Goal: Transaction & Acquisition: Subscribe to service/newsletter

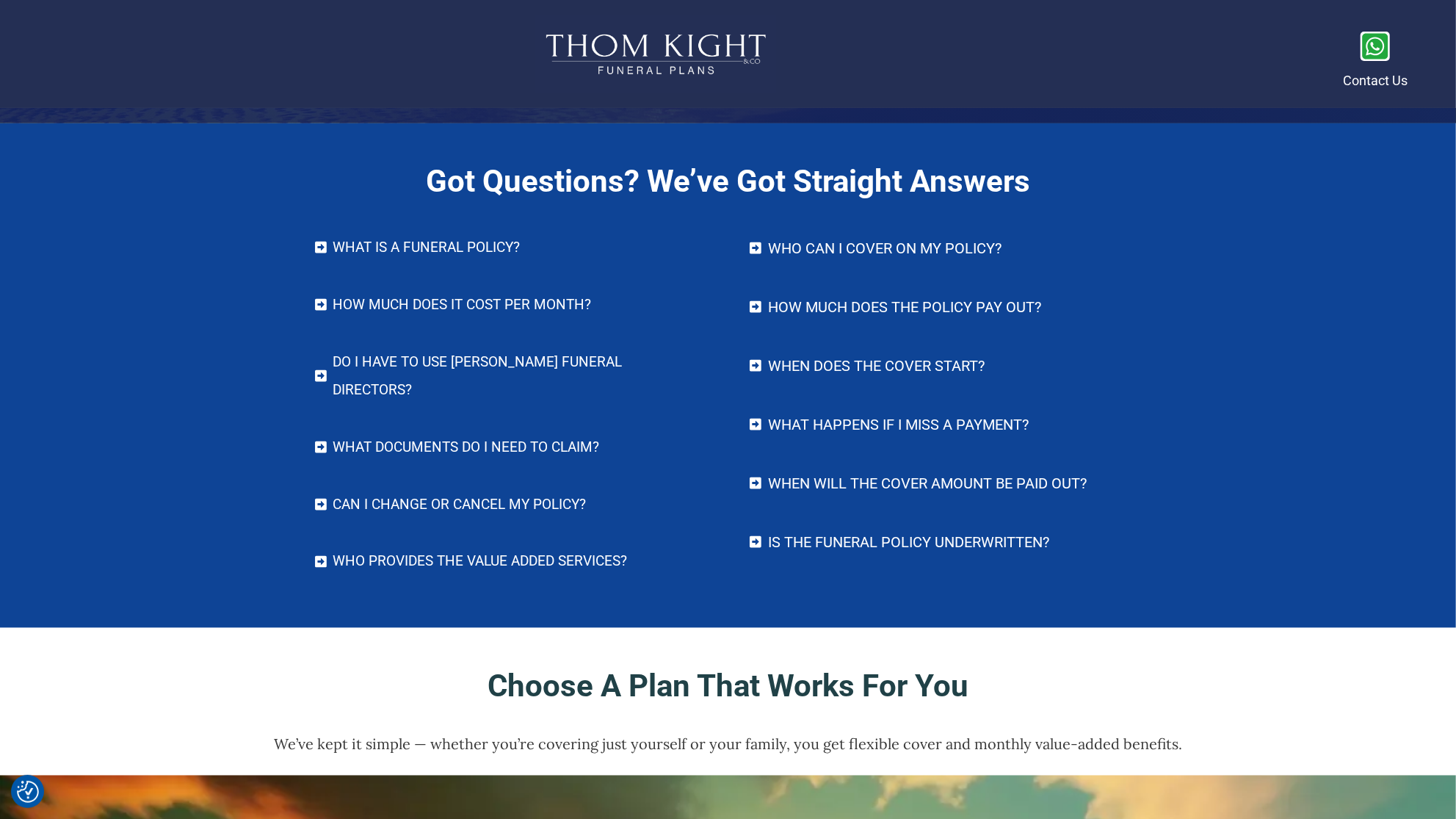
scroll to position [5988, 0]
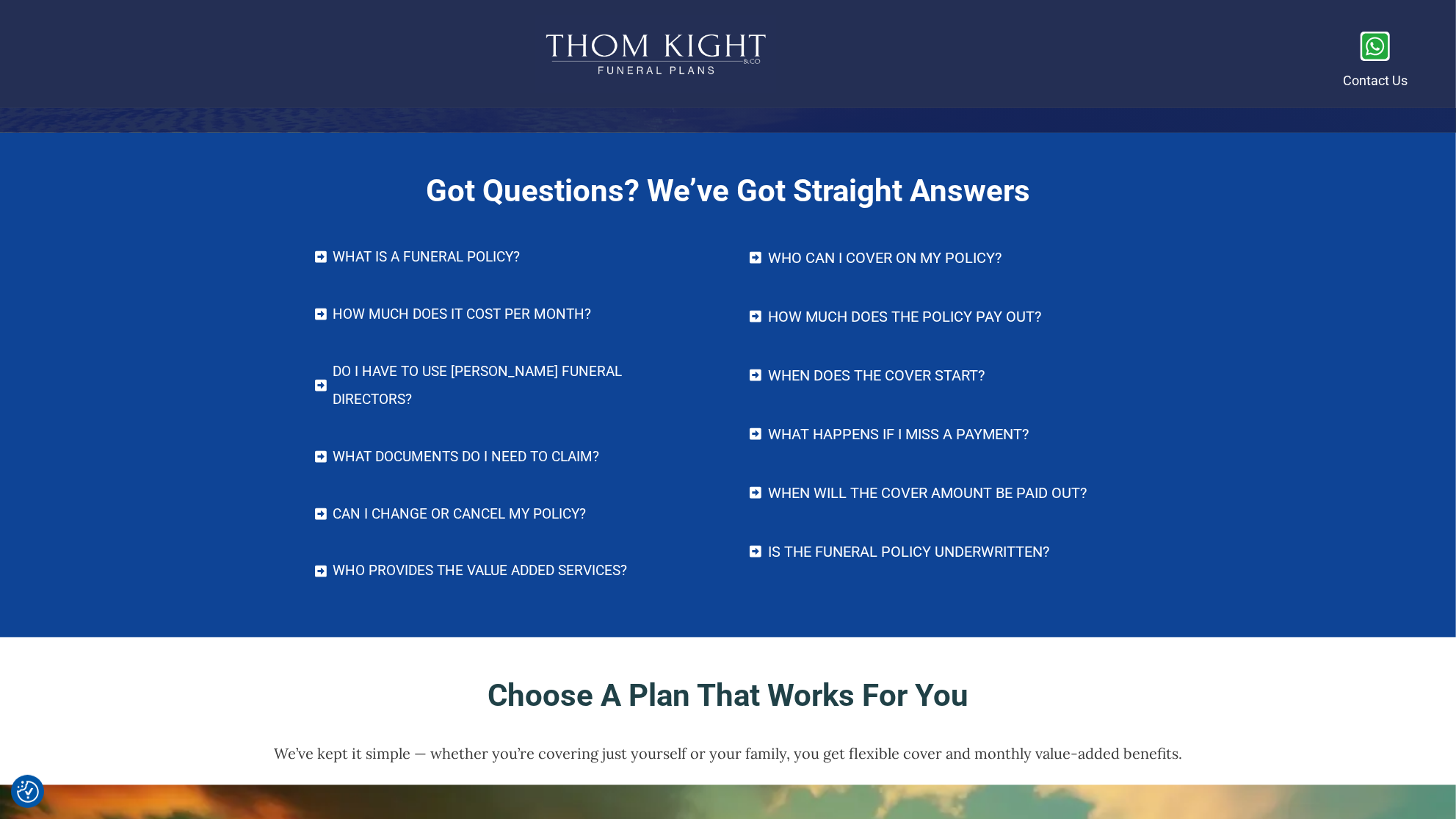
click at [321, 254] on icon at bounding box center [321, 257] width 13 height 13
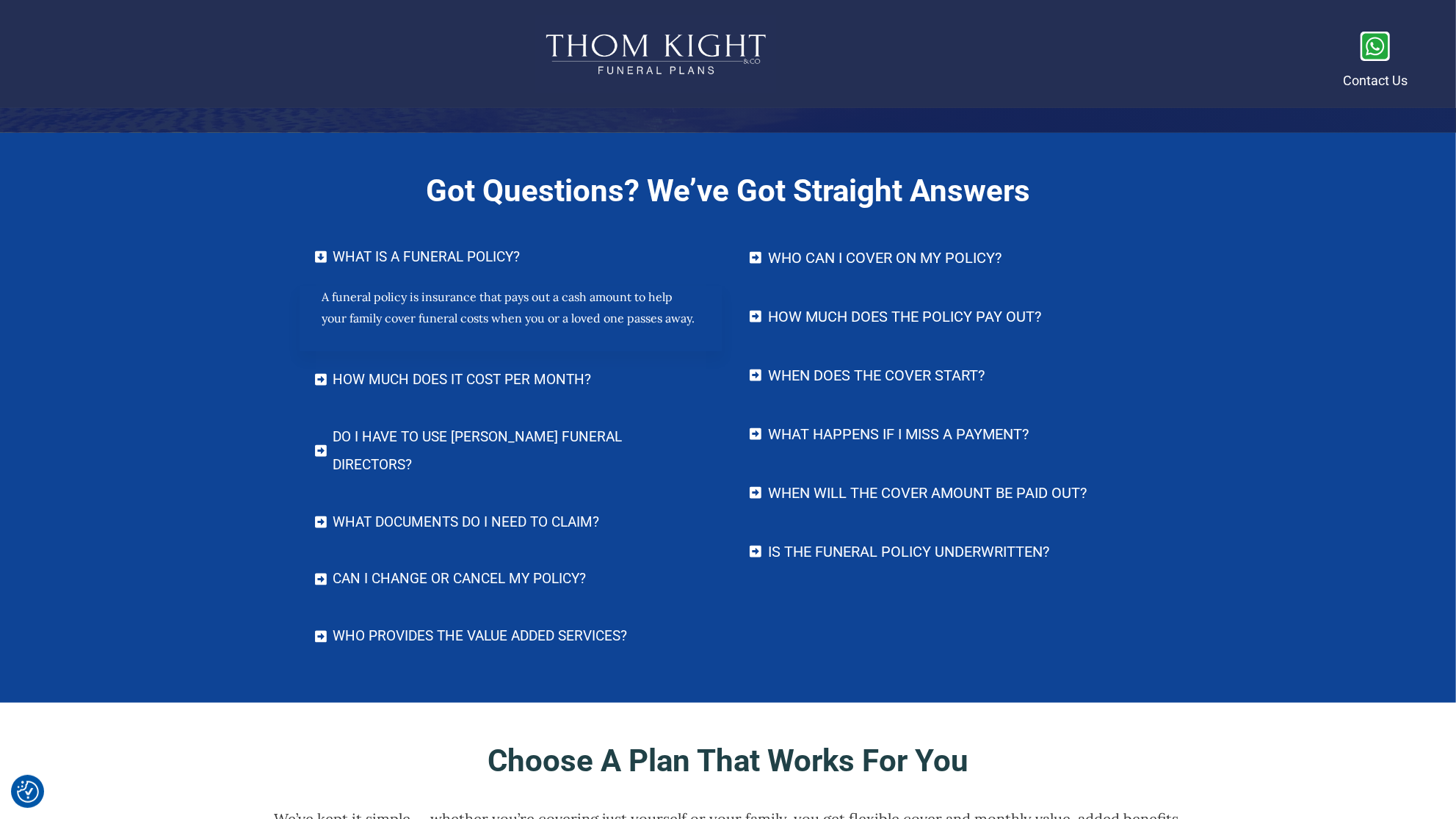
click at [321, 378] on icon at bounding box center [321, 380] width 13 height 13
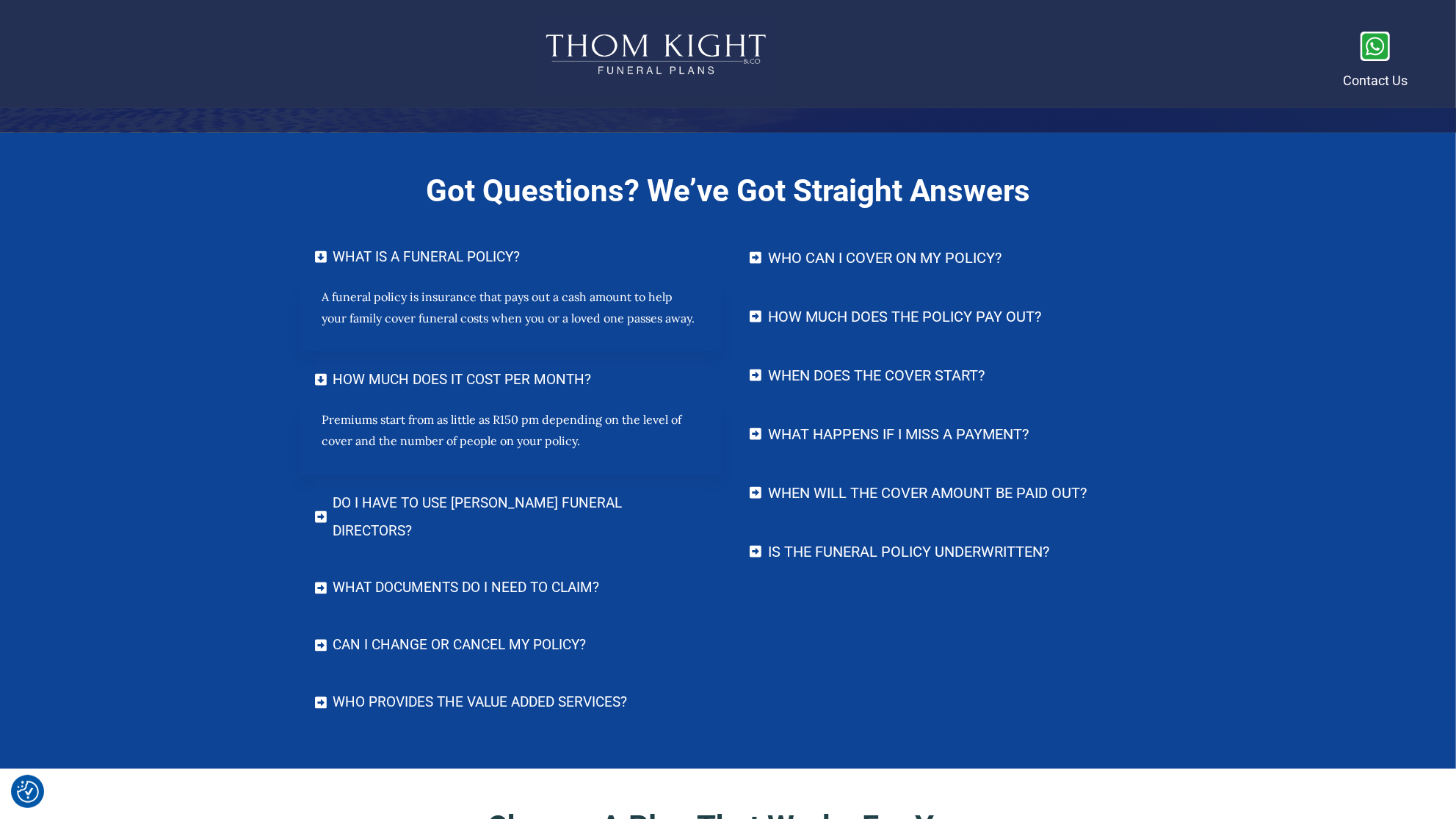
click at [326, 512] on icon at bounding box center [321, 517] width 11 height 11
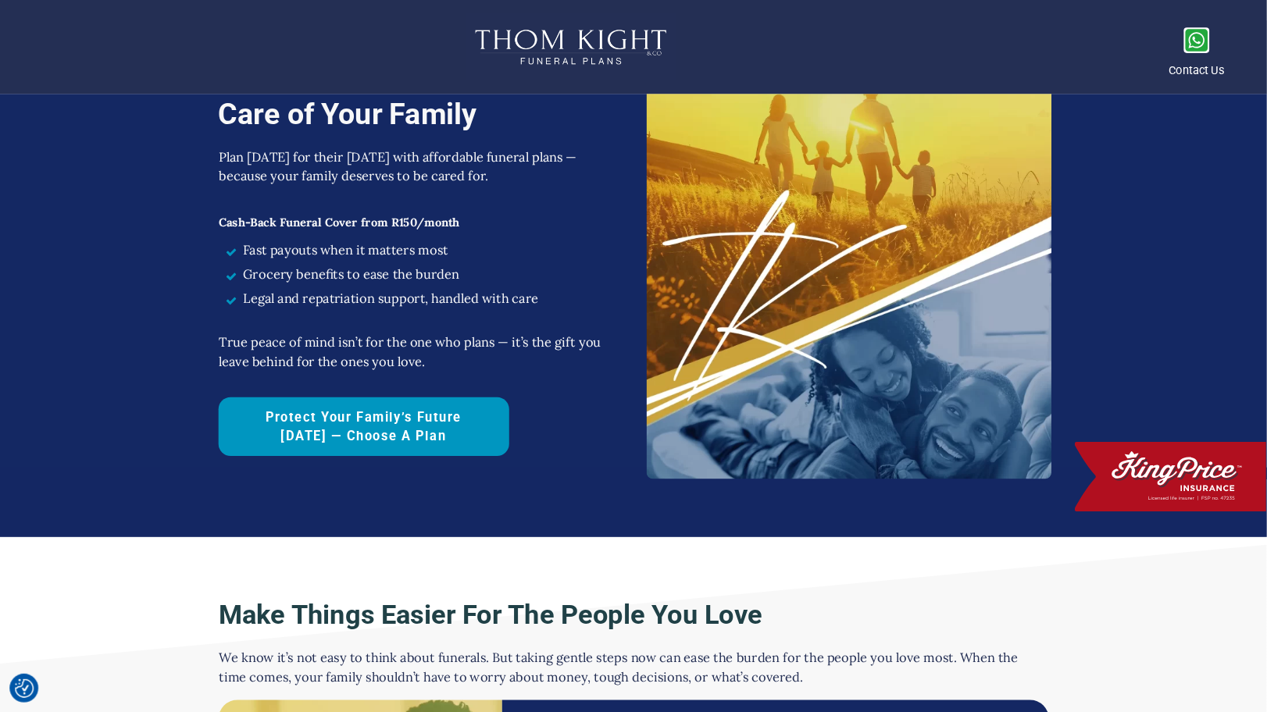
scroll to position [0, 0]
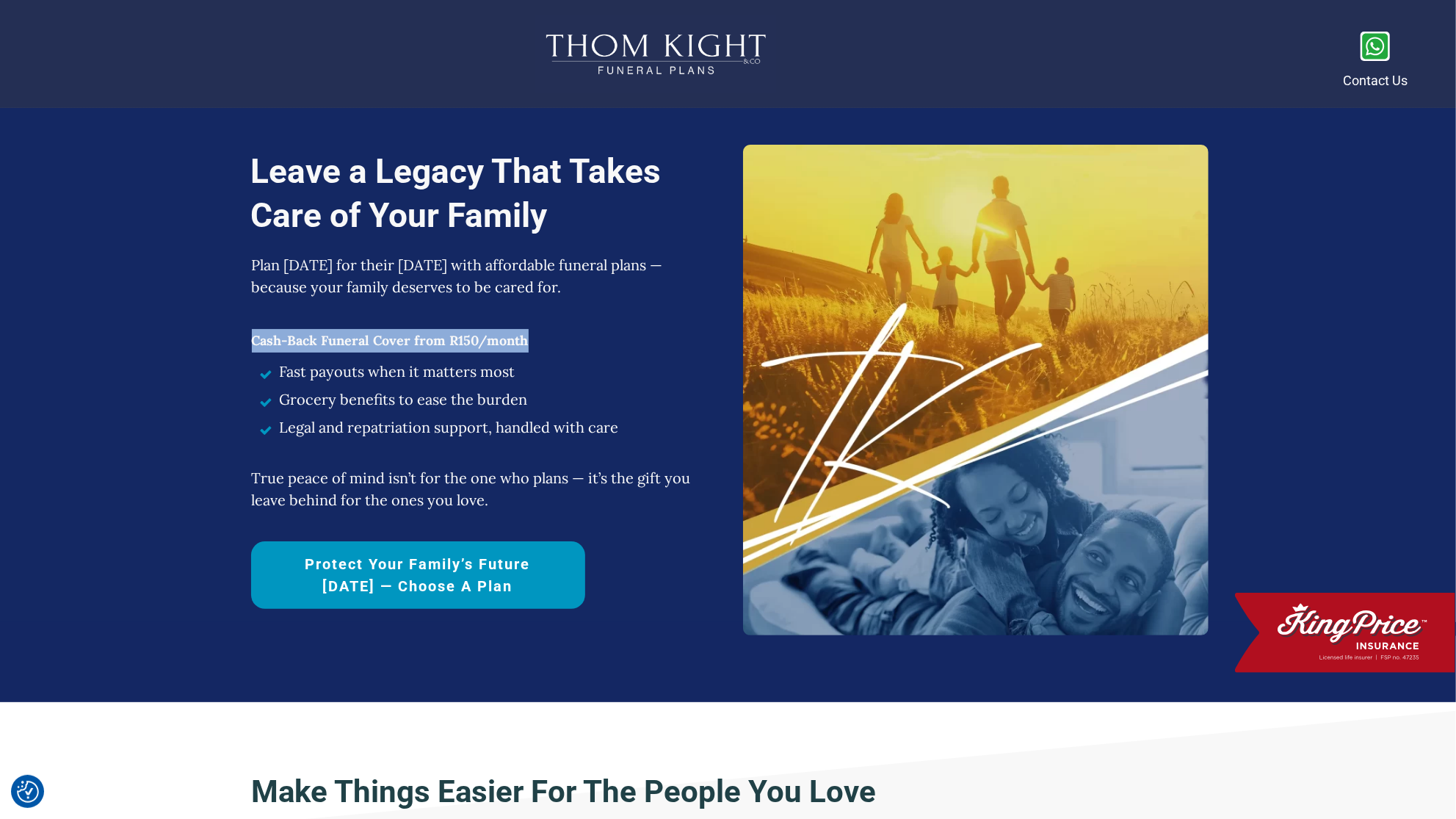
drag, startPoint x: 253, startPoint y: 341, endPoint x: 548, endPoint y: 347, distance: 295.1
click at [548, 347] on p "Cash-Back Funeral Cover from R150/month" at bounding box center [482, 333] width 462 height 39
click at [589, 370] on li "Fast payouts when it matters most" at bounding box center [482, 375] width 462 height 28
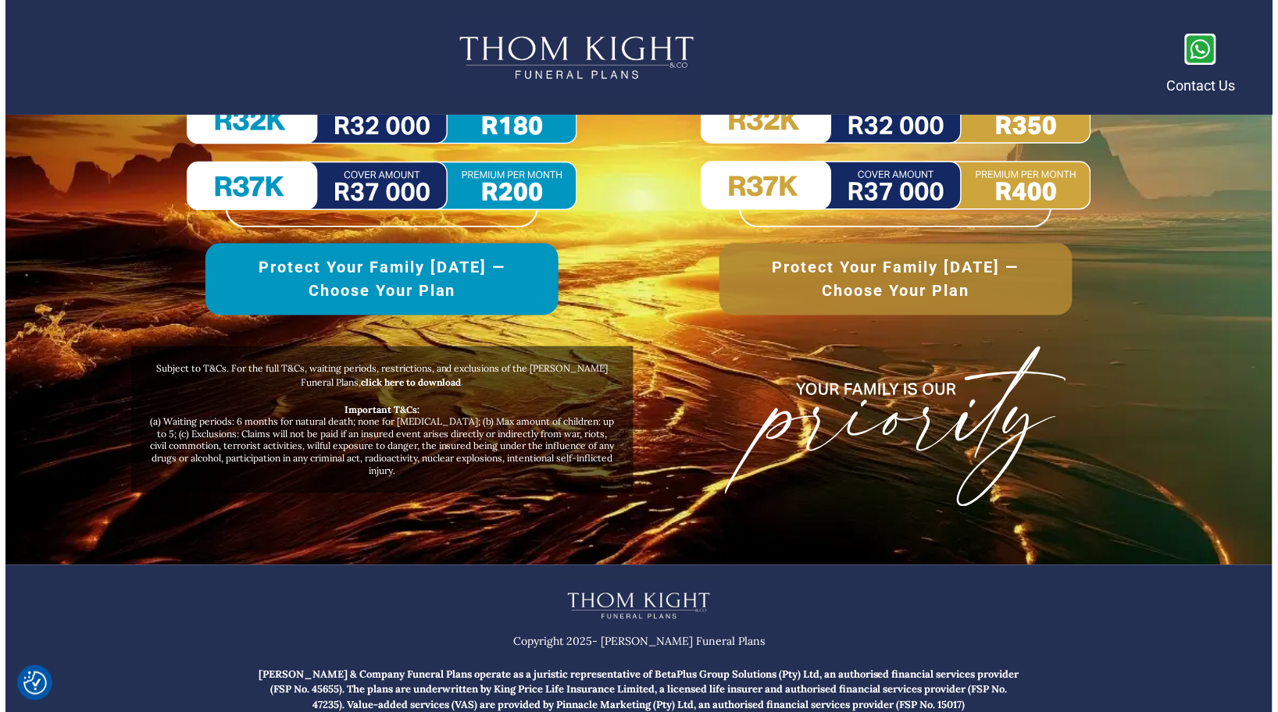
scroll to position [7343, 0]
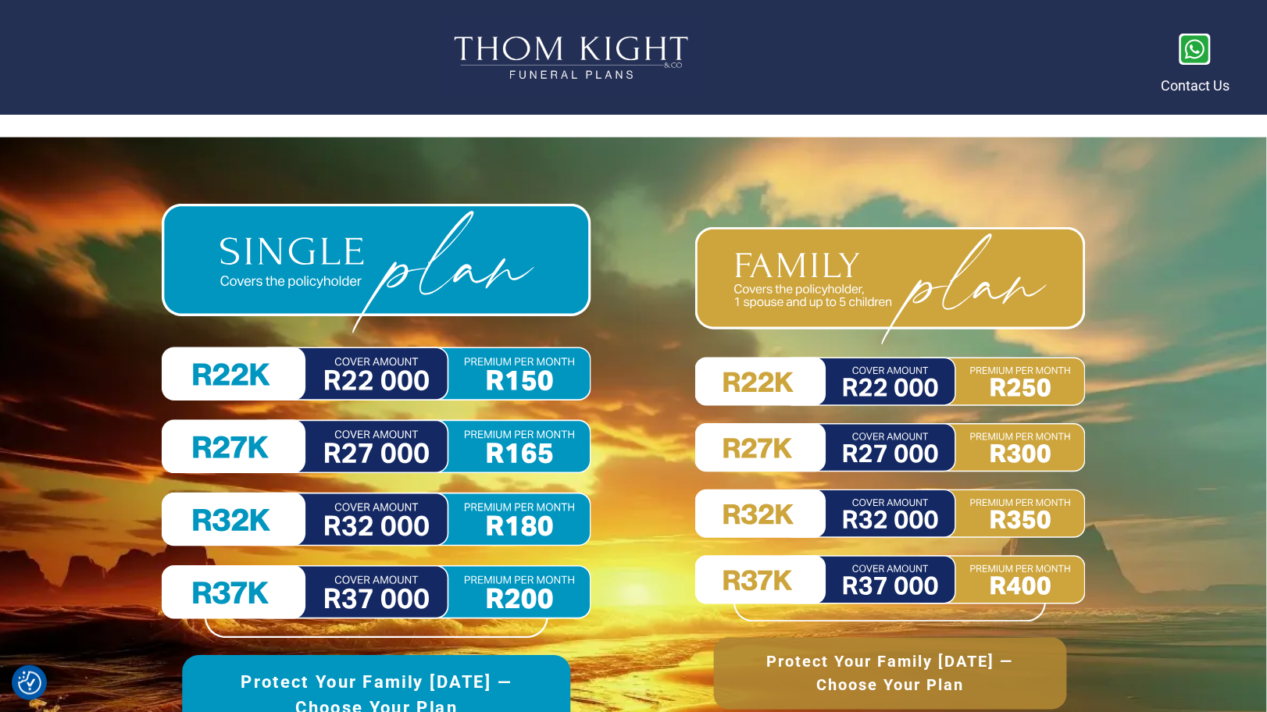
click at [373, 441] on img at bounding box center [377, 421] width 430 height 434
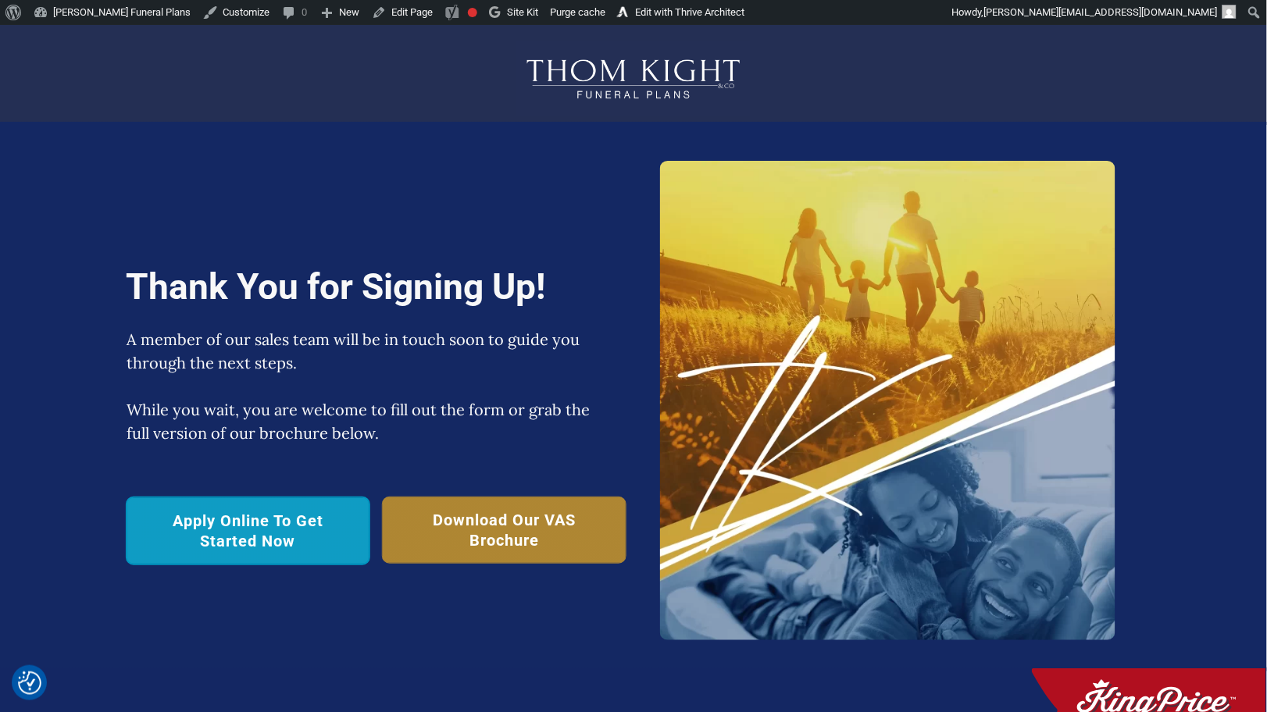
click at [272, 532] on span "Apply Online To Get Started Now" at bounding box center [248, 531] width 207 height 41
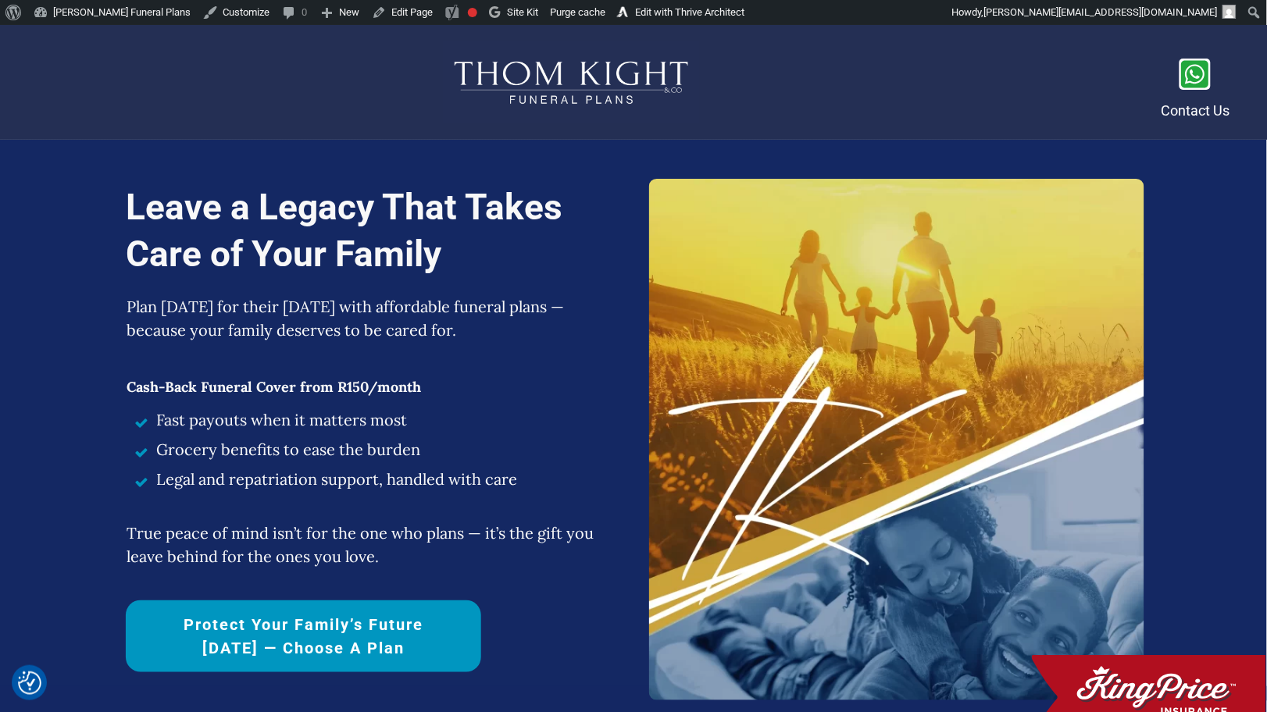
click at [1197, 80] on icon at bounding box center [1195, 73] width 27 height 27
